Goal: Information Seeking & Learning: Learn about a topic

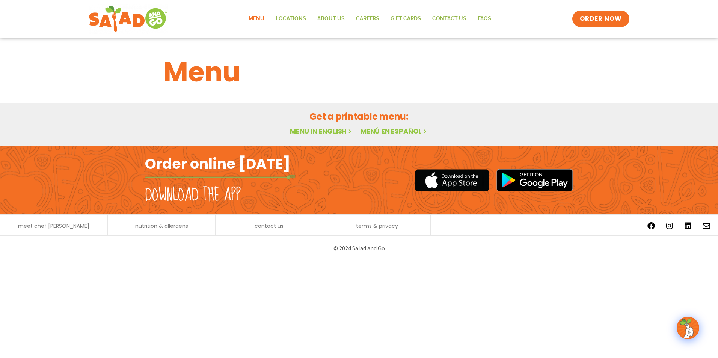
click at [261, 17] on link "Menu" at bounding box center [256, 18] width 27 height 17
click at [212, 199] on h2 "Download the app" at bounding box center [193, 195] width 96 height 21
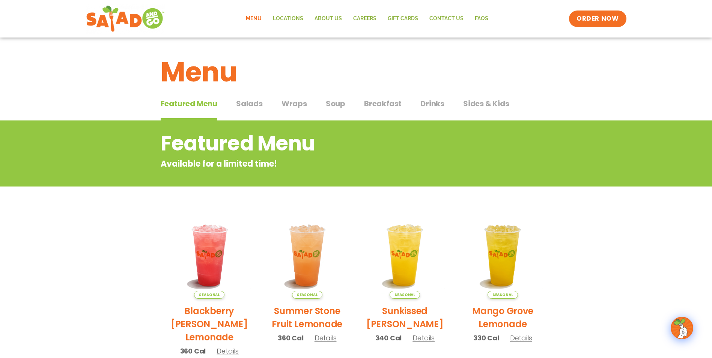
click at [248, 104] on span "Salads" at bounding box center [249, 103] width 27 height 11
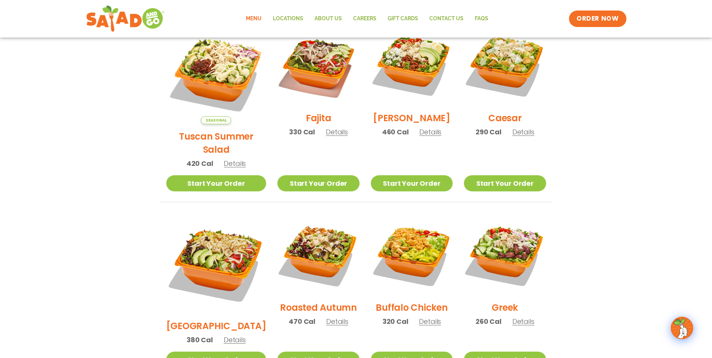
scroll to position [376, 0]
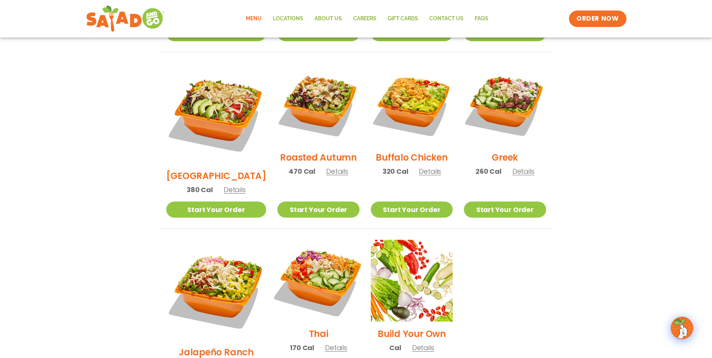
click at [315, 256] on img at bounding box center [318, 281] width 96 height 96
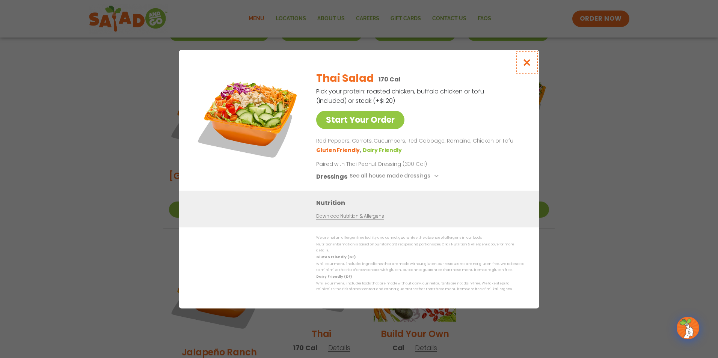
click at [524, 66] on icon "Close modal" at bounding box center [526, 63] width 9 height 8
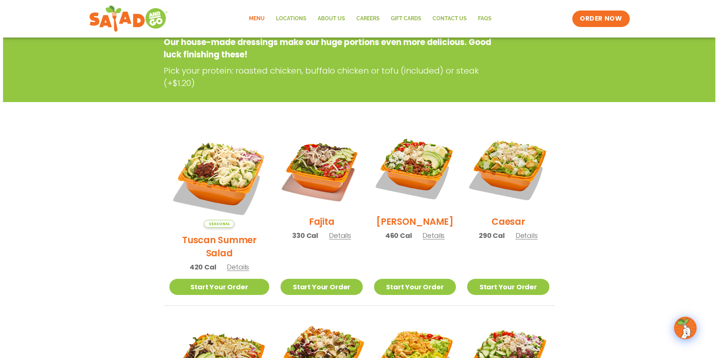
scroll to position [113, 0]
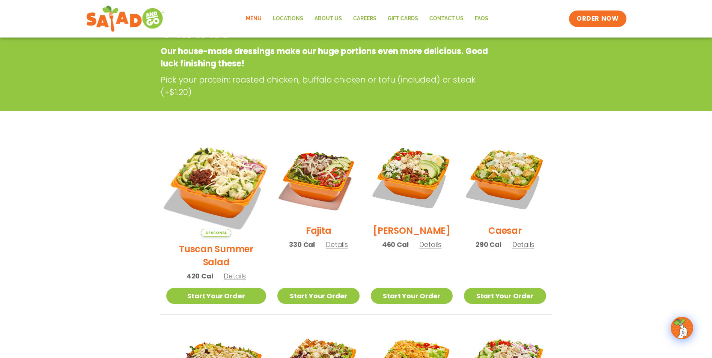
click at [207, 174] on img at bounding box center [216, 187] width 118 height 118
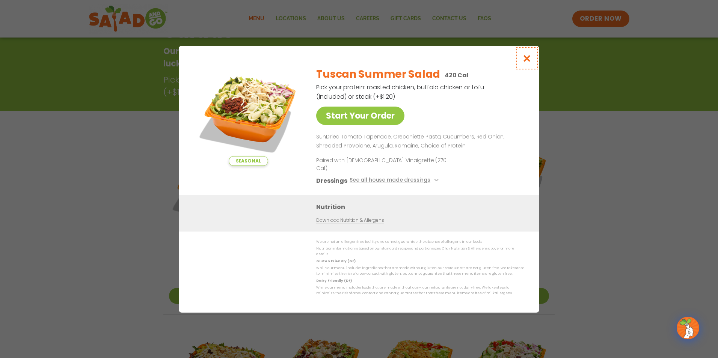
click at [531, 62] on icon "Close modal" at bounding box center [526, 58] width 9 height 8
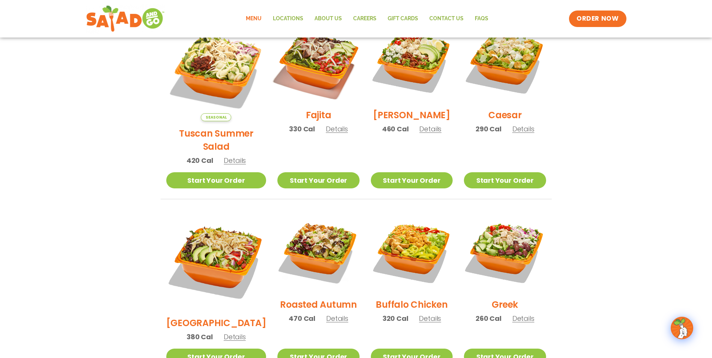
scroll to position [233, 0]
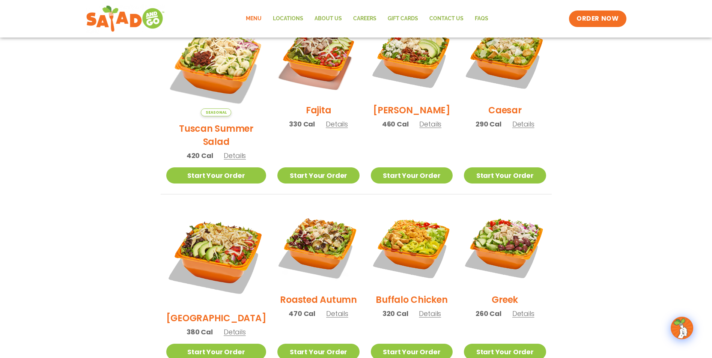
click at [327, 225] on img at bounding box center [319, 247] width 82 height 82
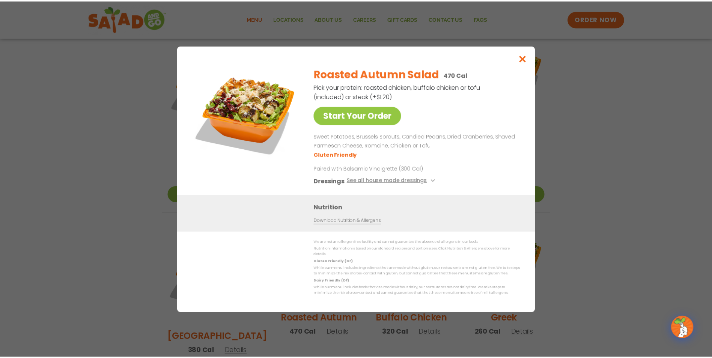
scroll to position [196, 0]
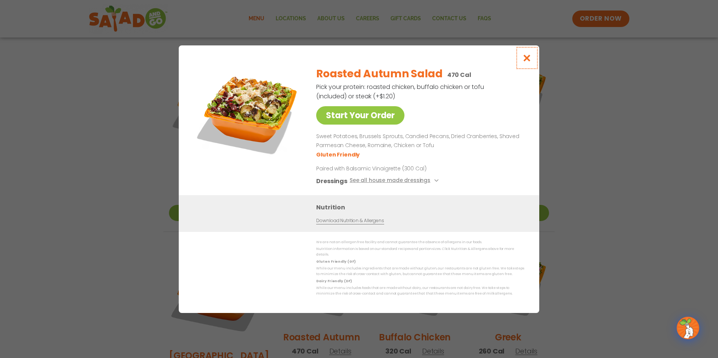
click at [525, 60] on icon "Close modal" at bounding box center [526, 58] width 9 height 8
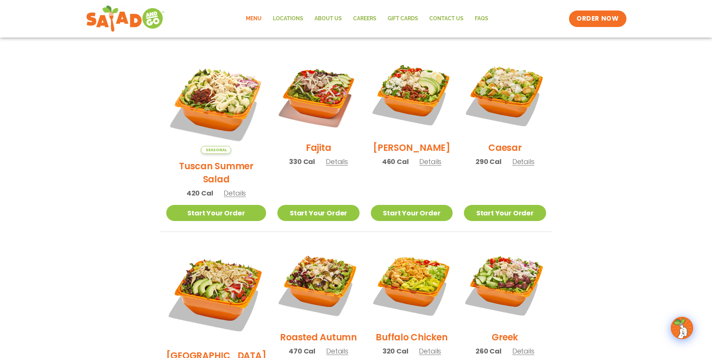
scroll to position [233, 0]
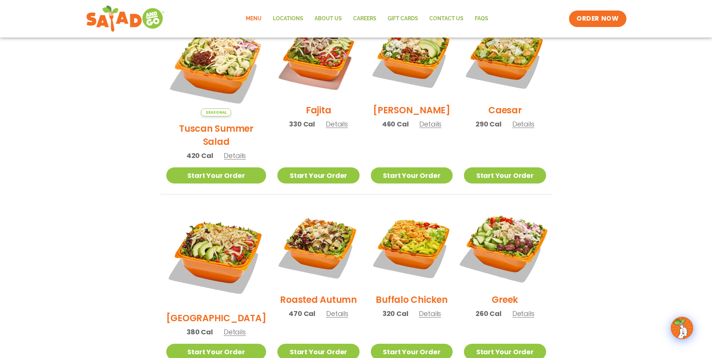
click at [513, 226] on img at bounding box center [505, 247] width 96 height 96
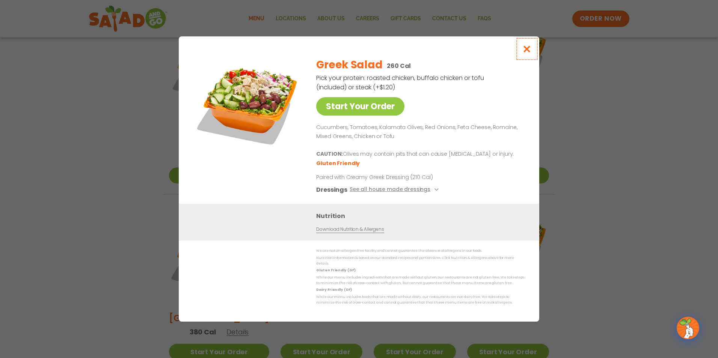
click at [528, 52] on icon "Close modal" at bounding box center [526, 49] width 9 height 8
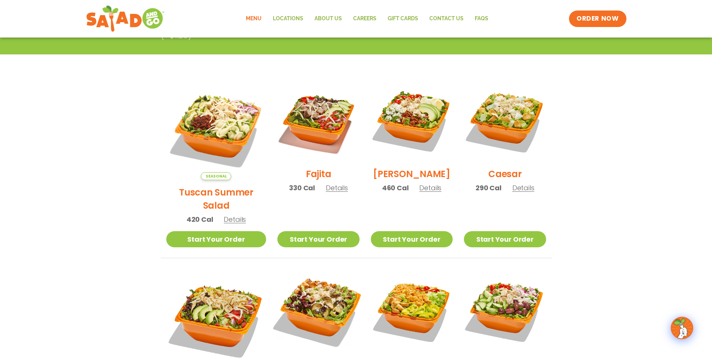
scroll to position [158, 0]
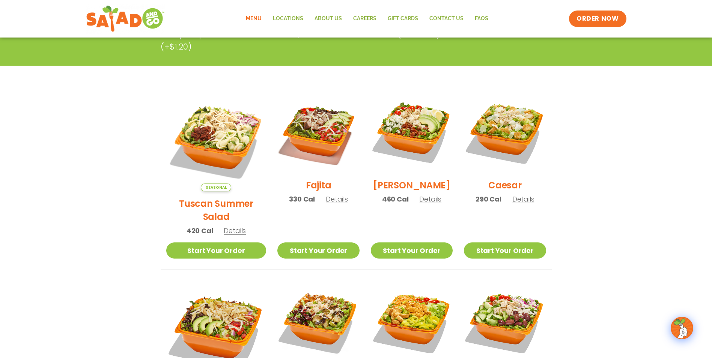
click at [504, 308] on img at bounding box center [505, 322] width 82 height 82
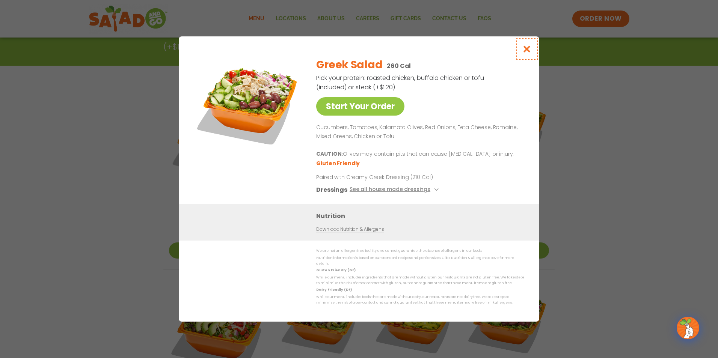
click at [526, 47] on button "Close modal" at bounding box center [527, 48] width 24 height 25
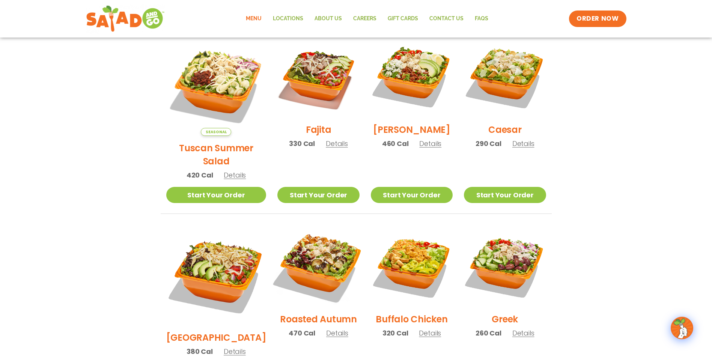
scroll to position [196, 0]
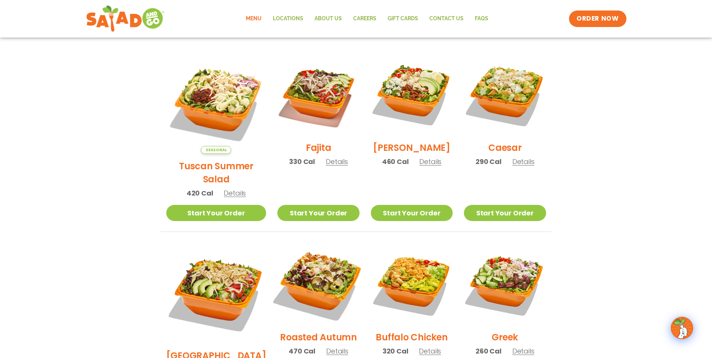
click at [332, 263] on img at bounding box center [318, 284] width 96 height 96
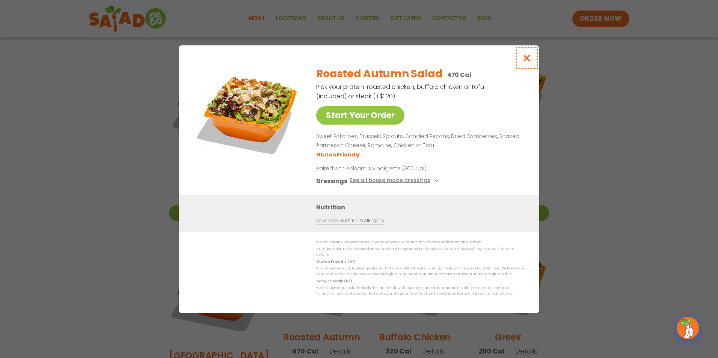
click at [525, 58] on icon "Close modal" at bounding box center [526, 58] width 9 height 8
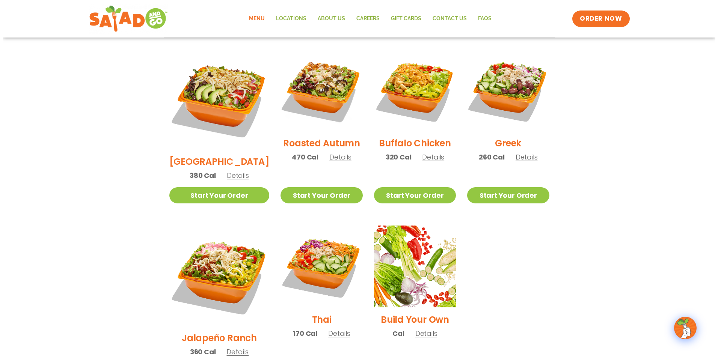
scroll to position [459, 0]
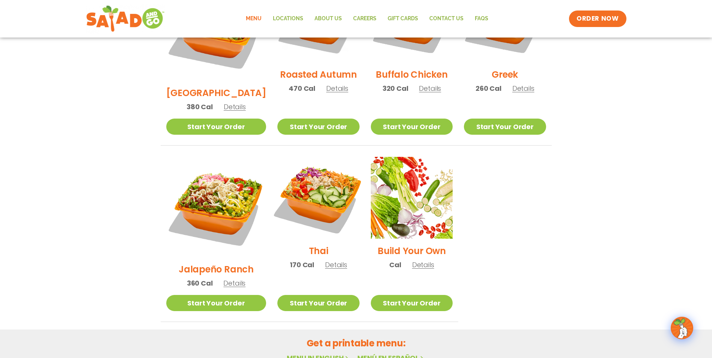
click at [306, 174] on img at bounding box center [318, 198] width 96 height 96
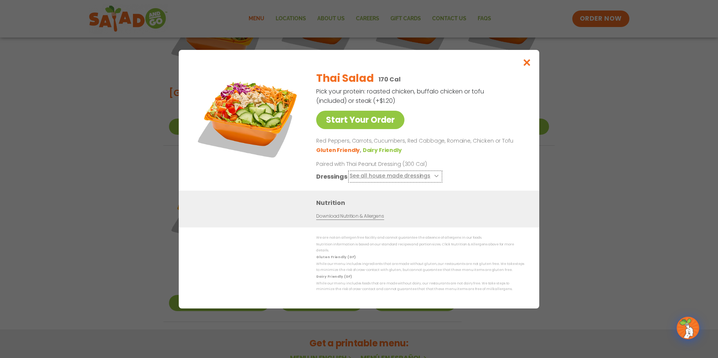
click at [414, 177] on button "See all house made dressings" at bounding box center [395, 176] width 91 height 9
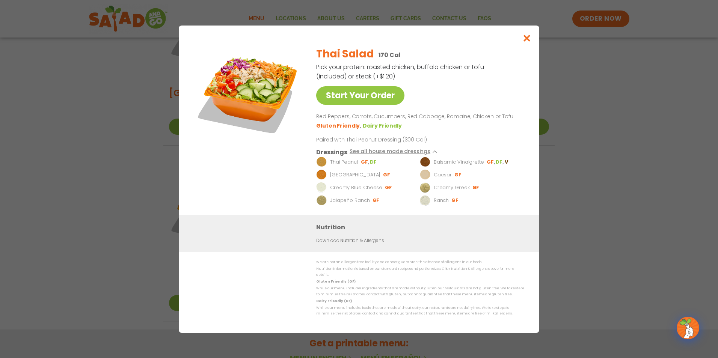
click at [475, 139] on div "Thai Salad 170 Cal Pick your protein: roasted chicken, buffalo chicken or tofu …" at bounding box center [418, 128] width 205 height 175
click at [530, 41] on icon "Close modal" at bounding box center [526, 38] width 9 height 8
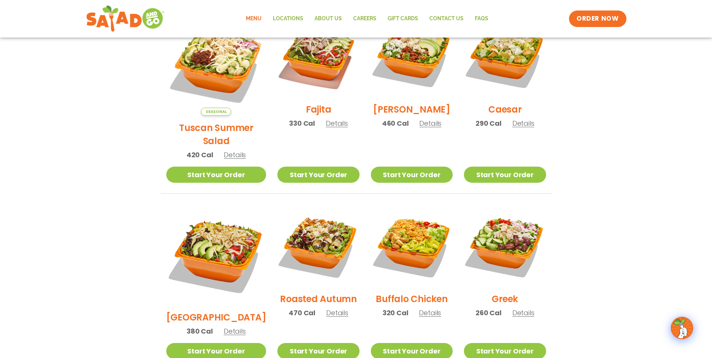
scroll to position [231, 0]
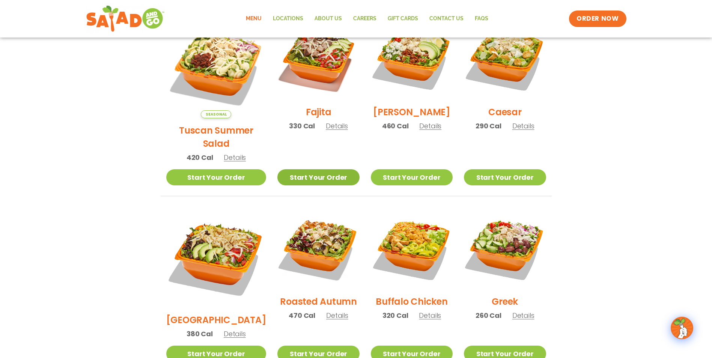
click at [324, 169] on link "Start Your Order" at bounding box center [319, 177] width 82 height 16
